Goal: Participate in discussion: Engage in conversation with other users on a specific topic

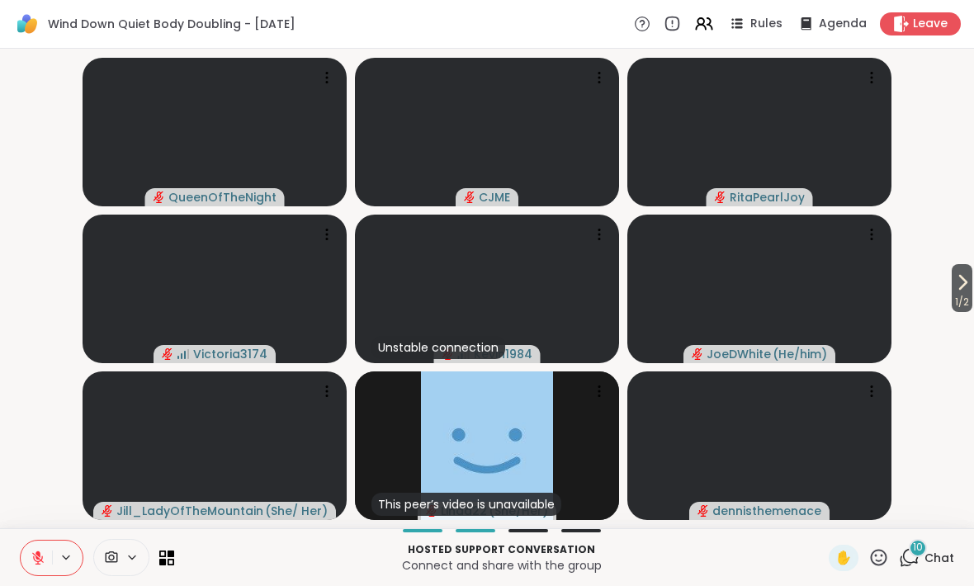
click at [965, 299] on span "1 / 2" at bounding box center [961, 302] width 21 height 20
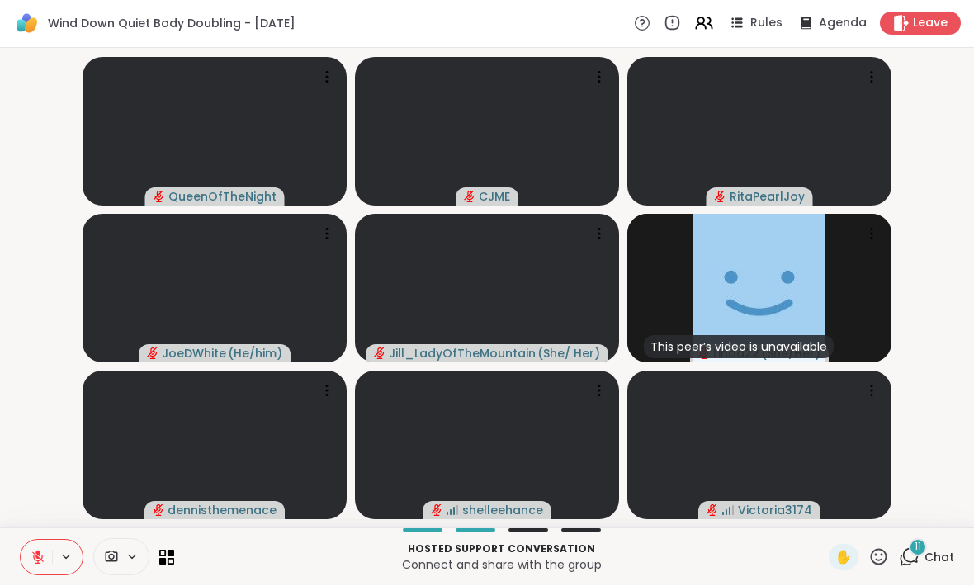
click at [970, 535] on div "Hosted support conversation Connect and share with the group ✋ 11 Chat" at bounding box center [487, 557] width 974 height 58
click at [918, 560] on icon at bounding box center [911, 556] width 16 height 15
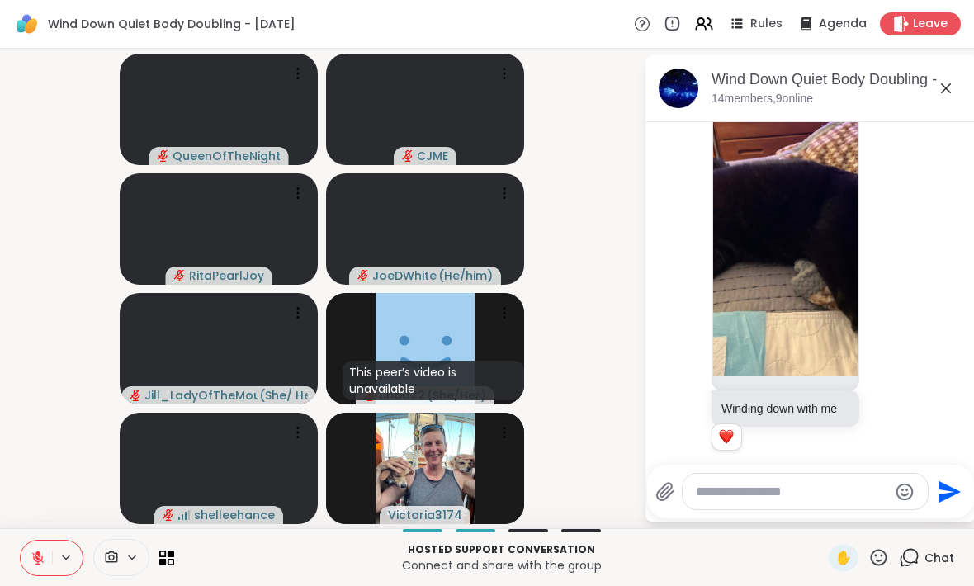
scroll to position [2001, 0]
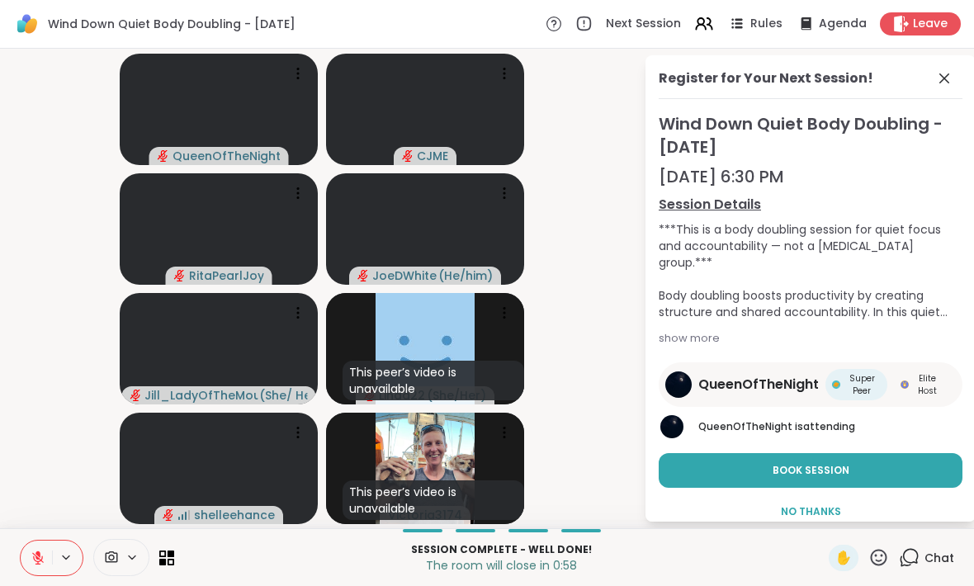
click at [942, 77] on icon at bounding box center [944, 78] width 10 height 10
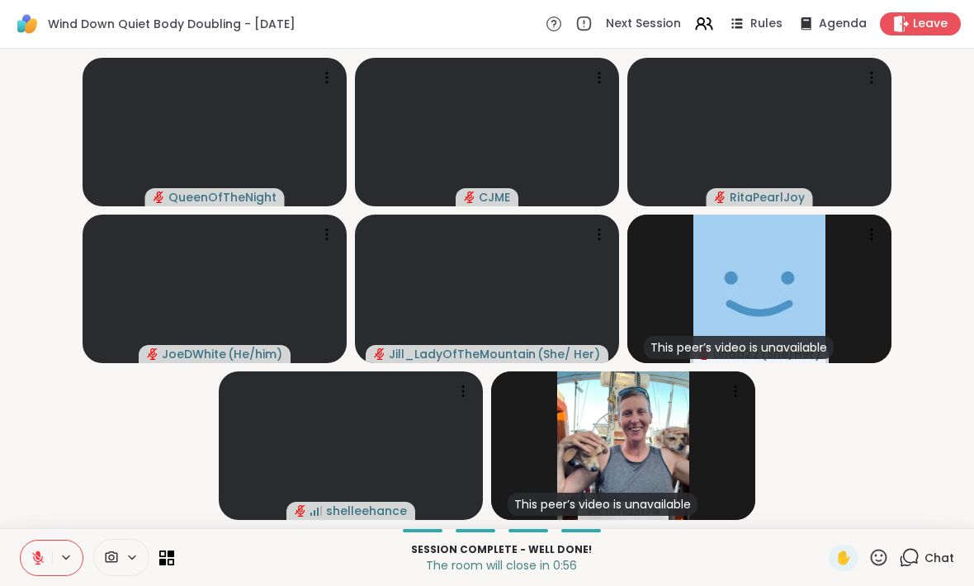
click at [938, 550] on span "Chat" at bounding box center [939, 558] width 30 height 17
